Goal: Navigation & Orientation: Find specific page/section

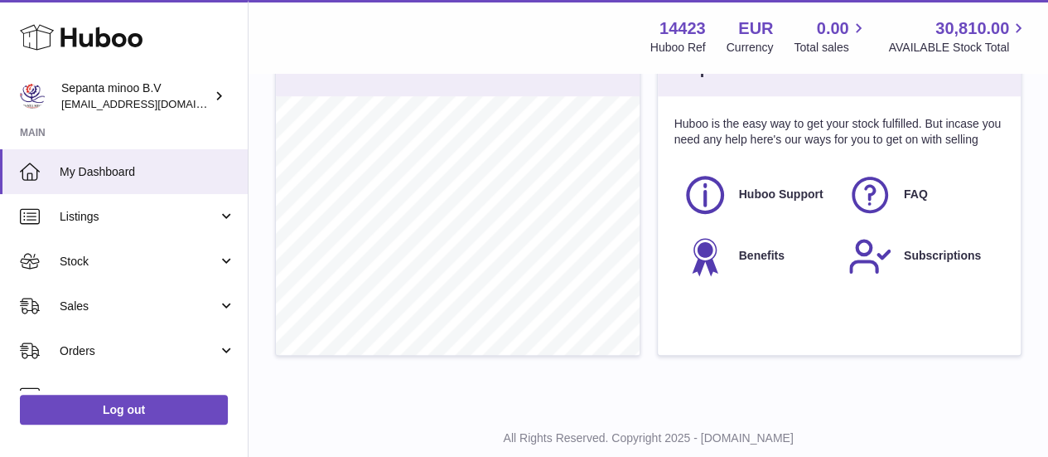
scroll to position [584, 0]
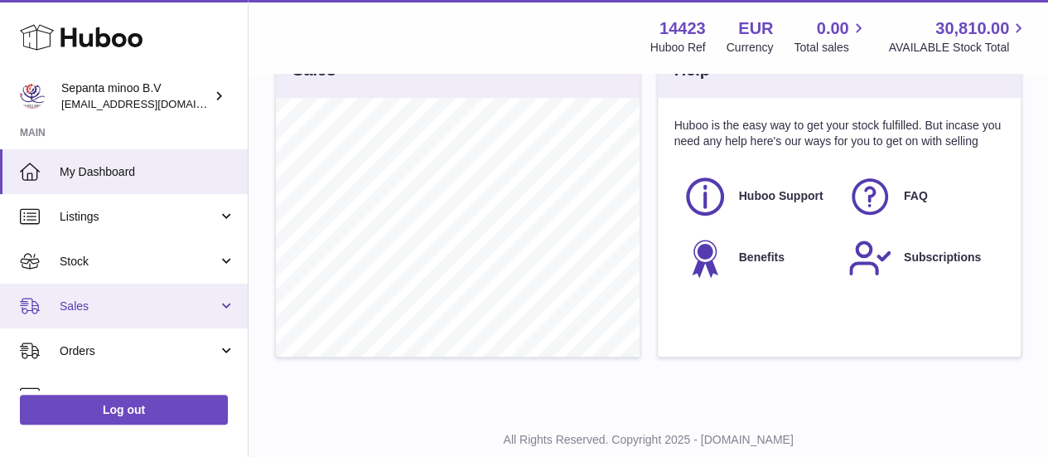
click at [172, 314] on link "Sales" at bounding box center [124, 305] width 248 height 45
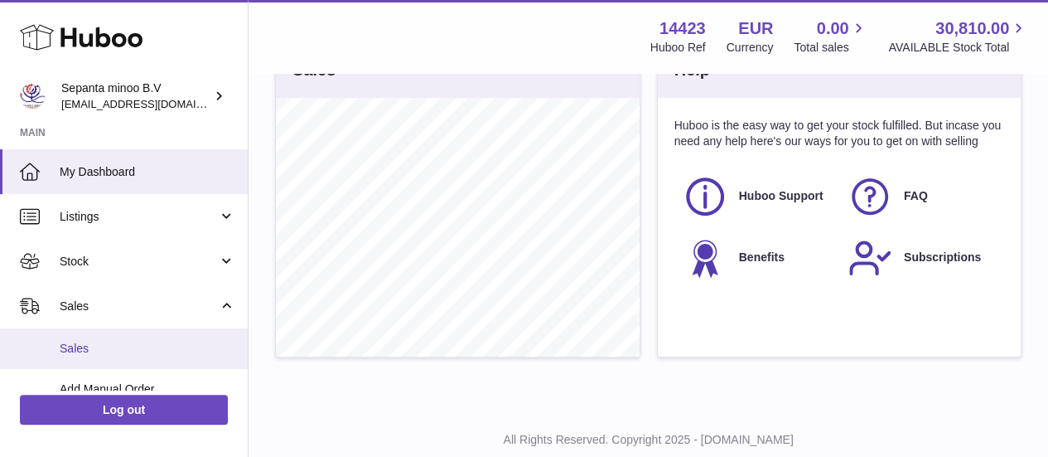
click at [154, 359] on link "Sales" at bounding box center [124, 348] width 248 height 41
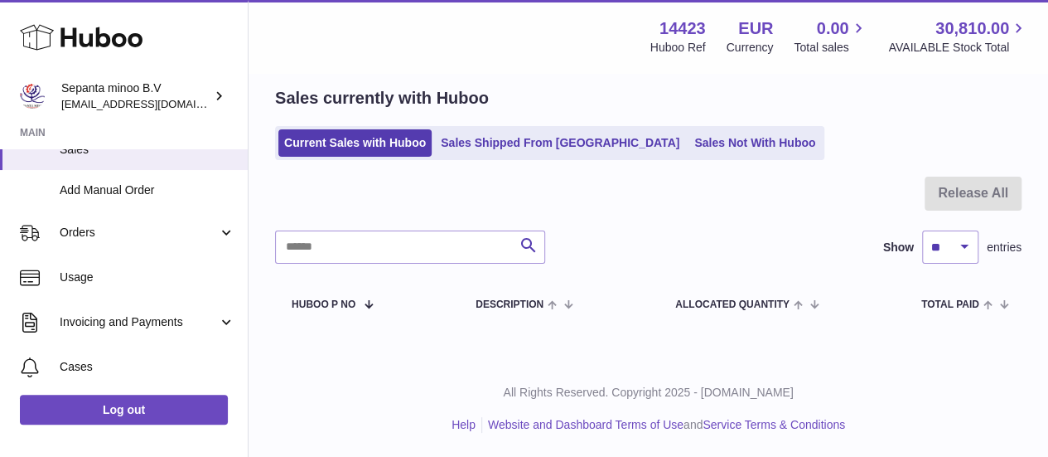
scroll to position [201, 0]
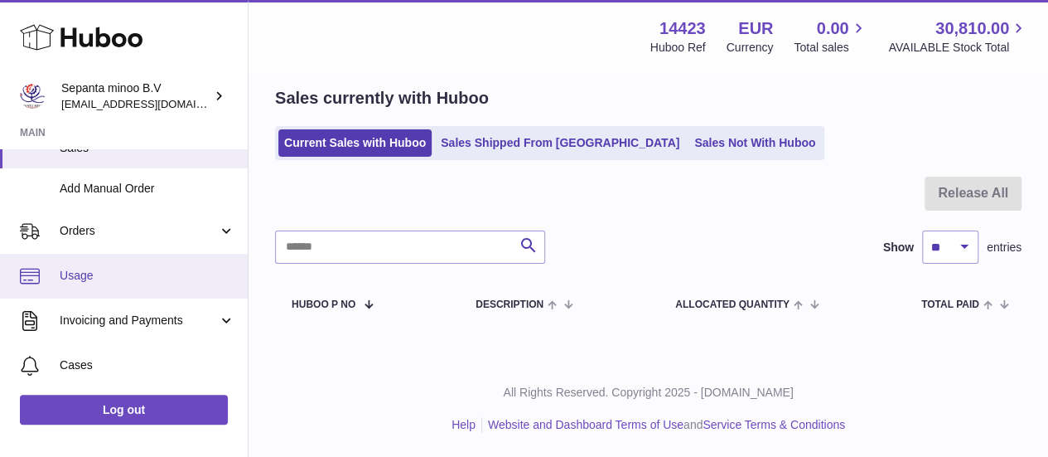
click at [63, 271] on span "Usage" at bounding box center [148, 276] width 176 height 16
